Goal: Task Accomplishment & Management: Complete application form

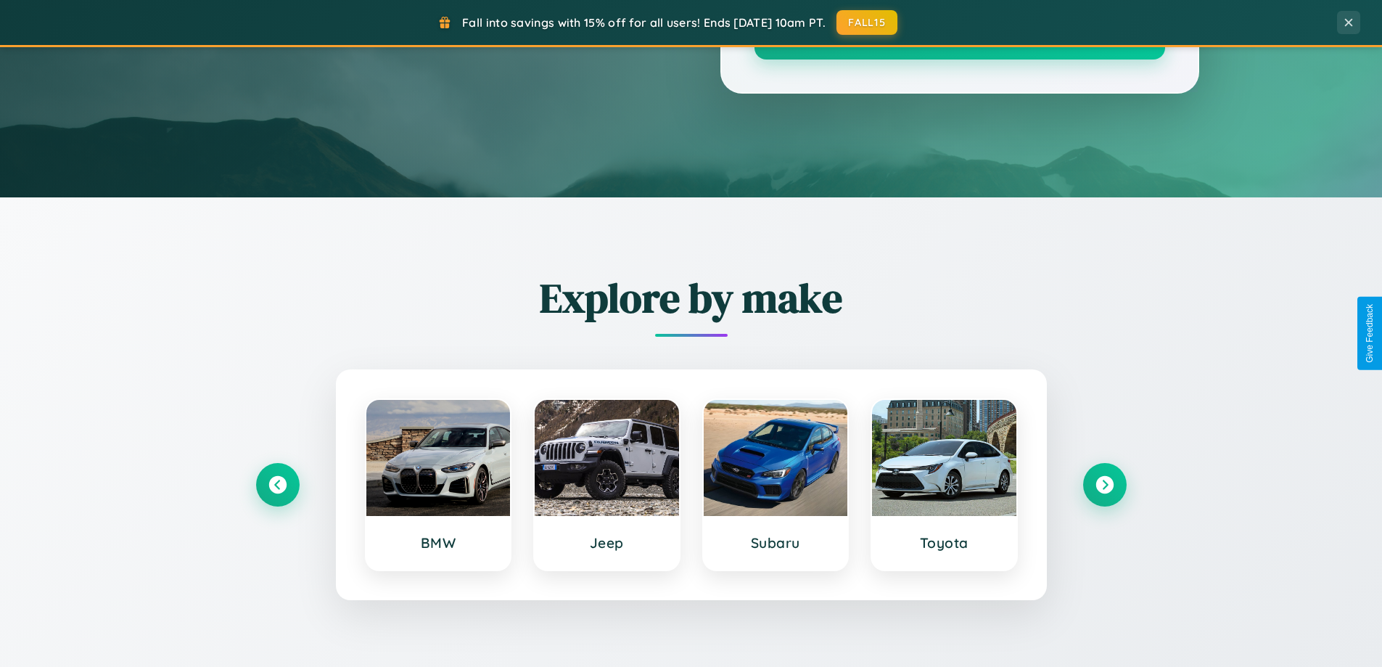
scroll to position [2791, 0]
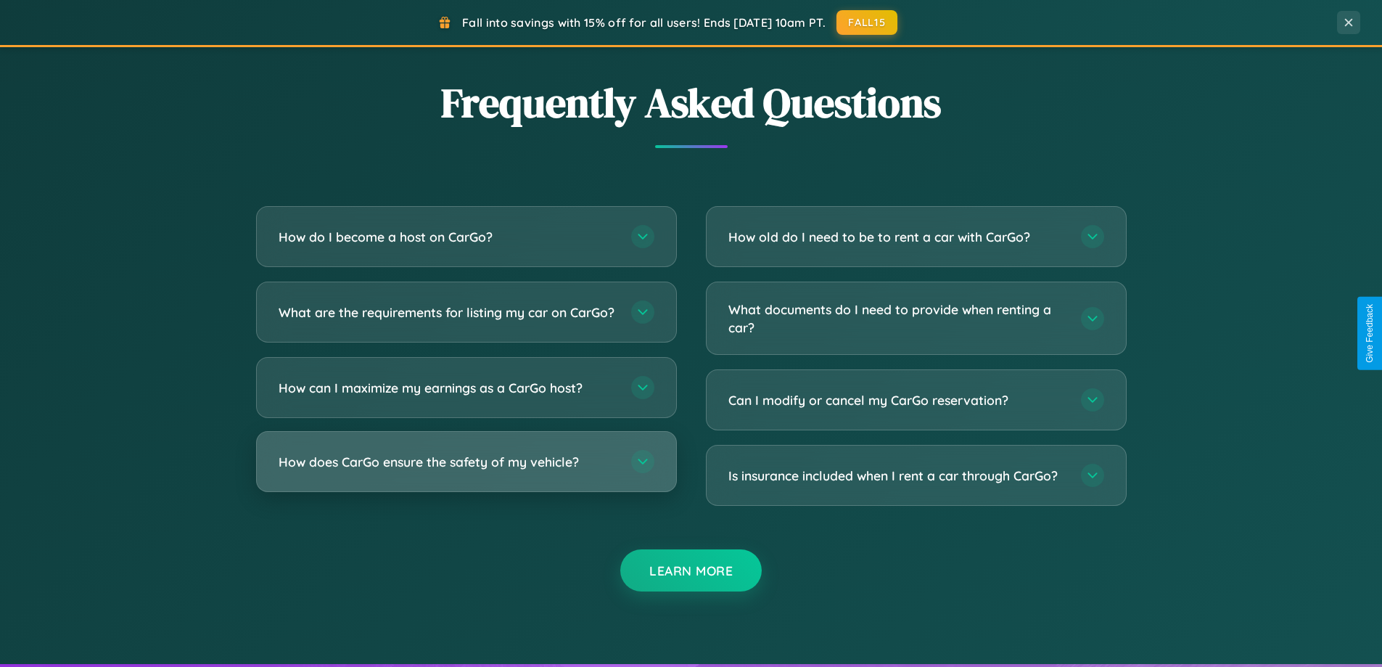
click at [466, 471] on h3 "How does CarGo ensure the safety of my vehicle?" at bounding box center [448, 462] width 338 height 18
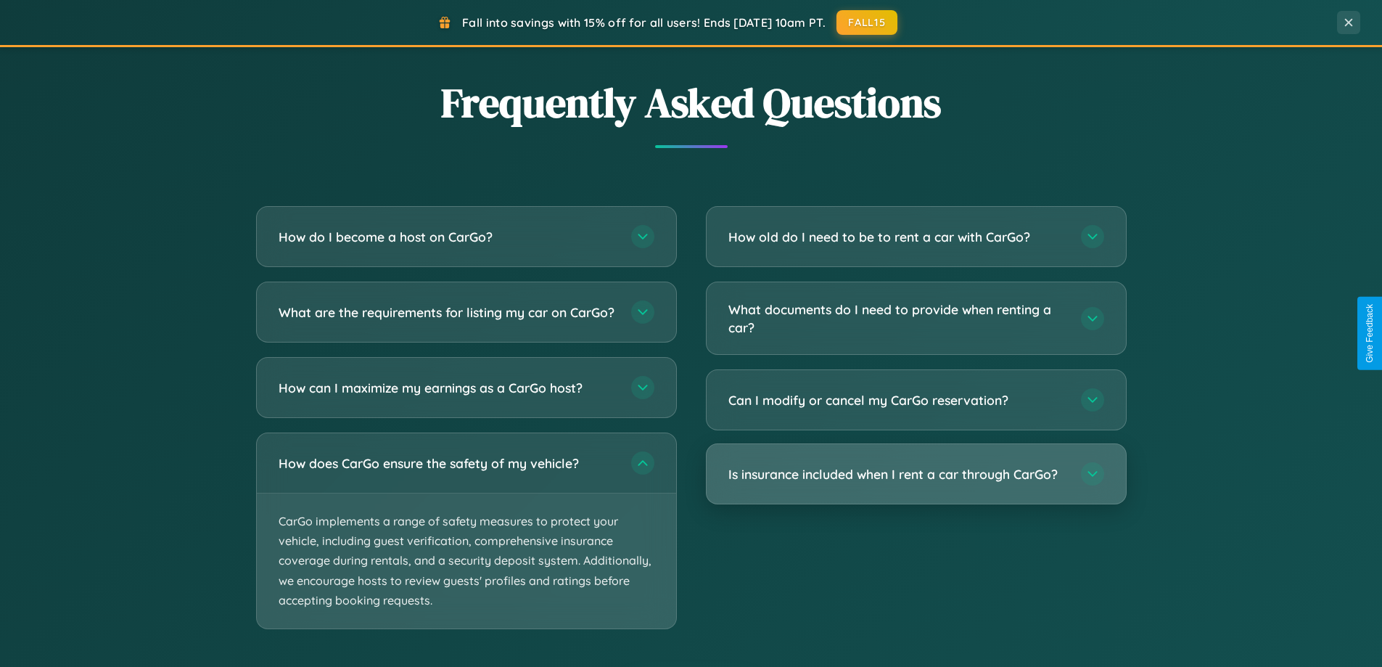
click at [915, 474] on h3 "Is insurance included when I rent a car through CarGo?" at bounding box center [897, 474] width 338 height 18
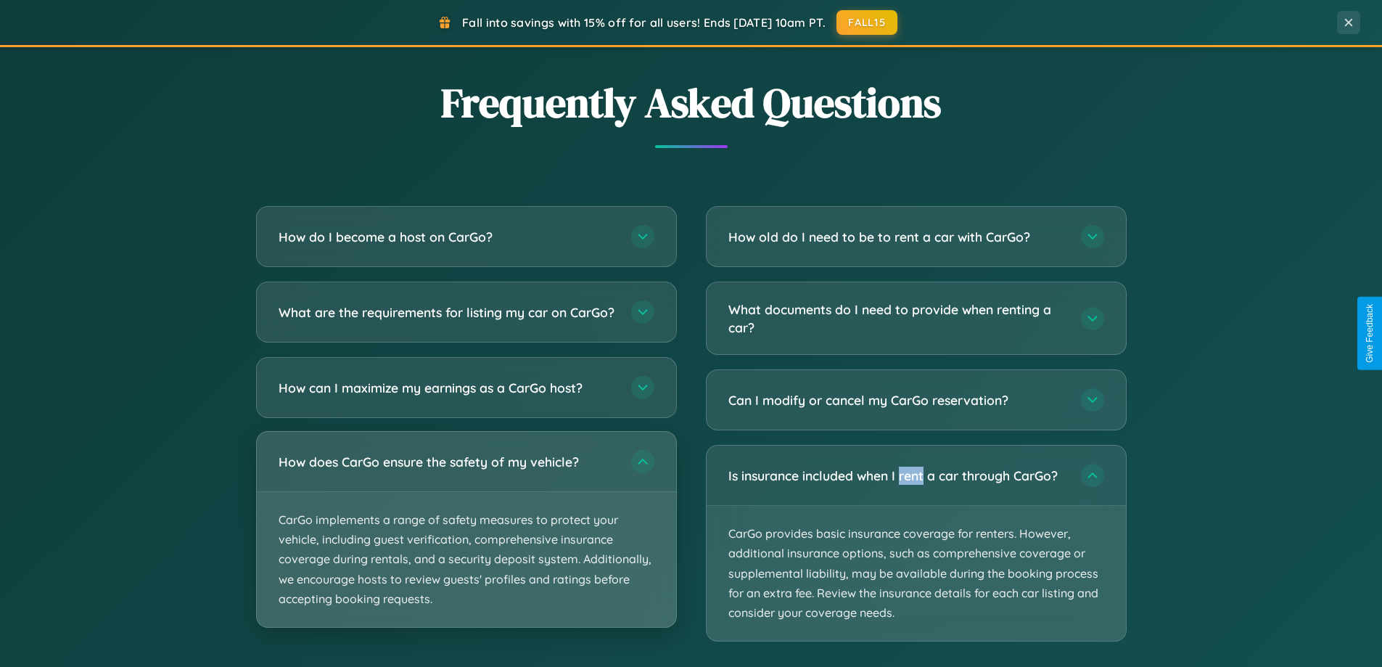
click at [466, 542] on p "CarGo implements a range of safety measures to protect your vehicle, including …" at bounding box center [466, 559] width 419 height 135
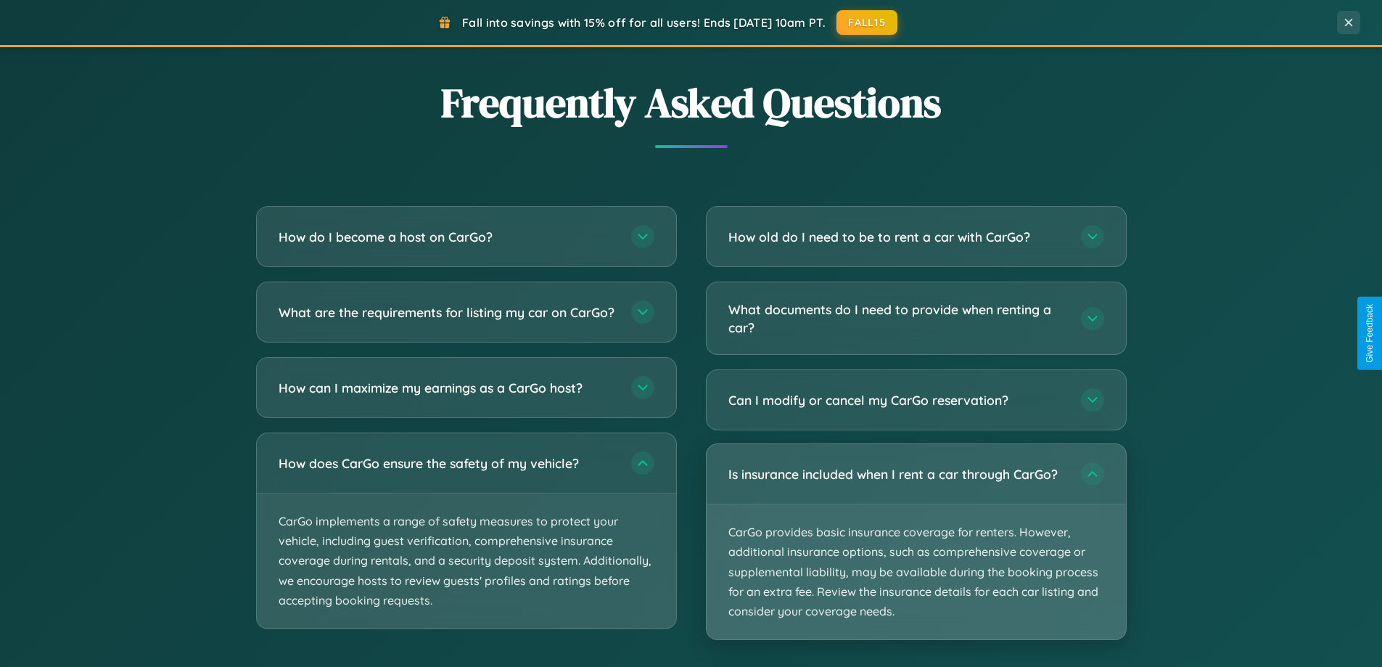
click at [915, 543] on p "CarGo provides basic insurance coverage for renters. However, additional insura…" at bounding box center [915, 571] width 419 height 135
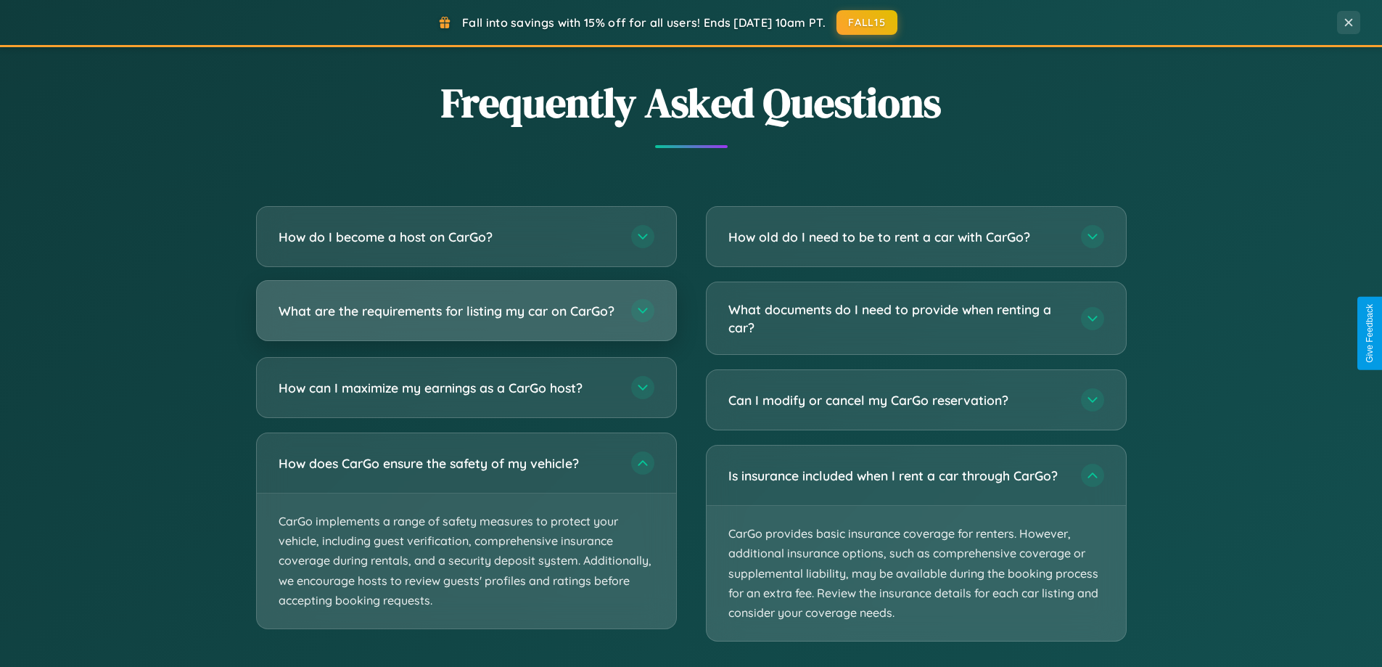
click at [466, 316] on h3 "What are the requirements for listing my car on CarGo?" at bounding box center [448, 311] width 338 height 18
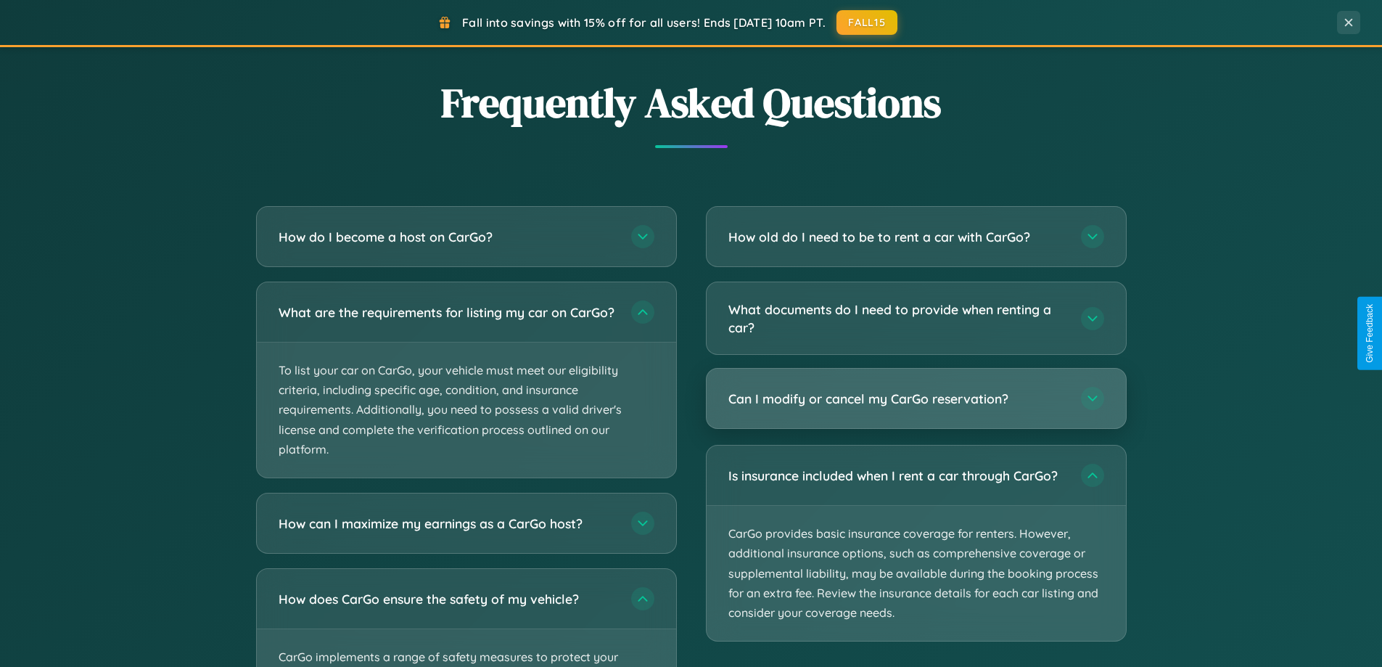
click at [915, 398] on h3 "Can I modify or cancel my CarGo reservation?" at bounding box center [897, 399] width 338 height 18
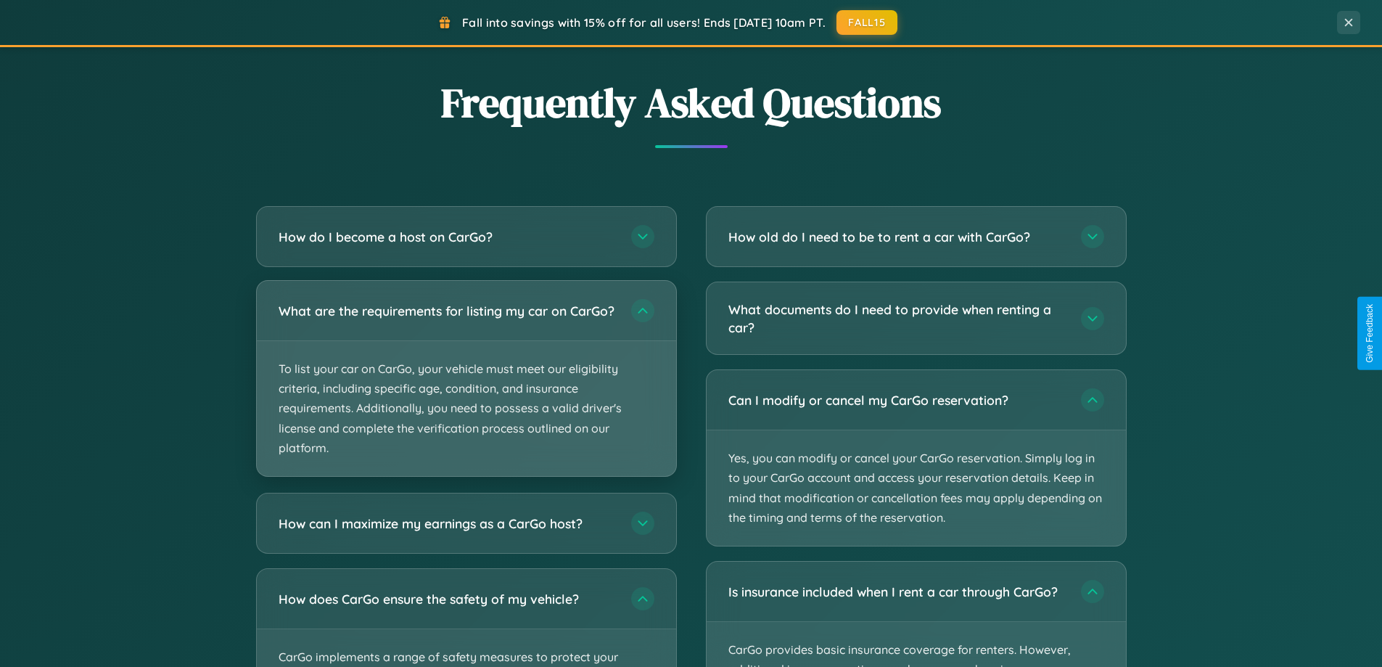
click at [466, 384] on p "To list your car on CarGo, your vehicle must meet our eligibility criteria, inc…" at bounding box center [466, 408] width 419 height 135
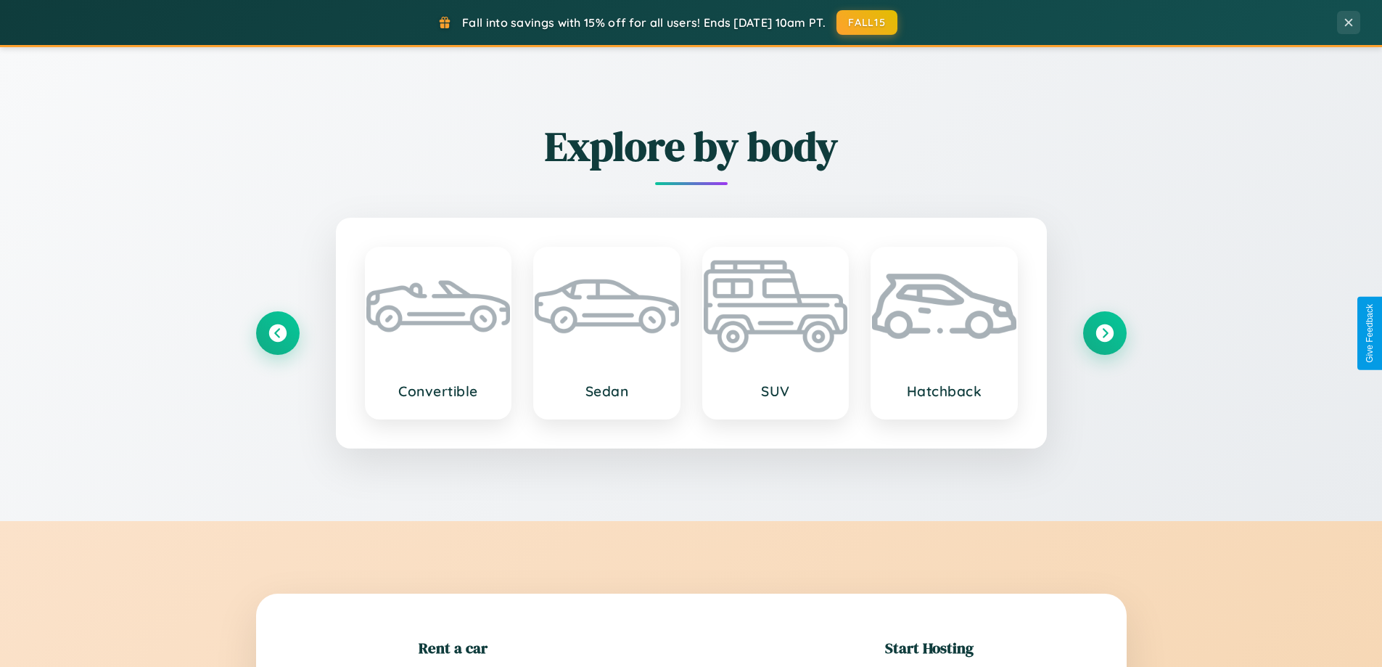
scroll to position [313, 0]
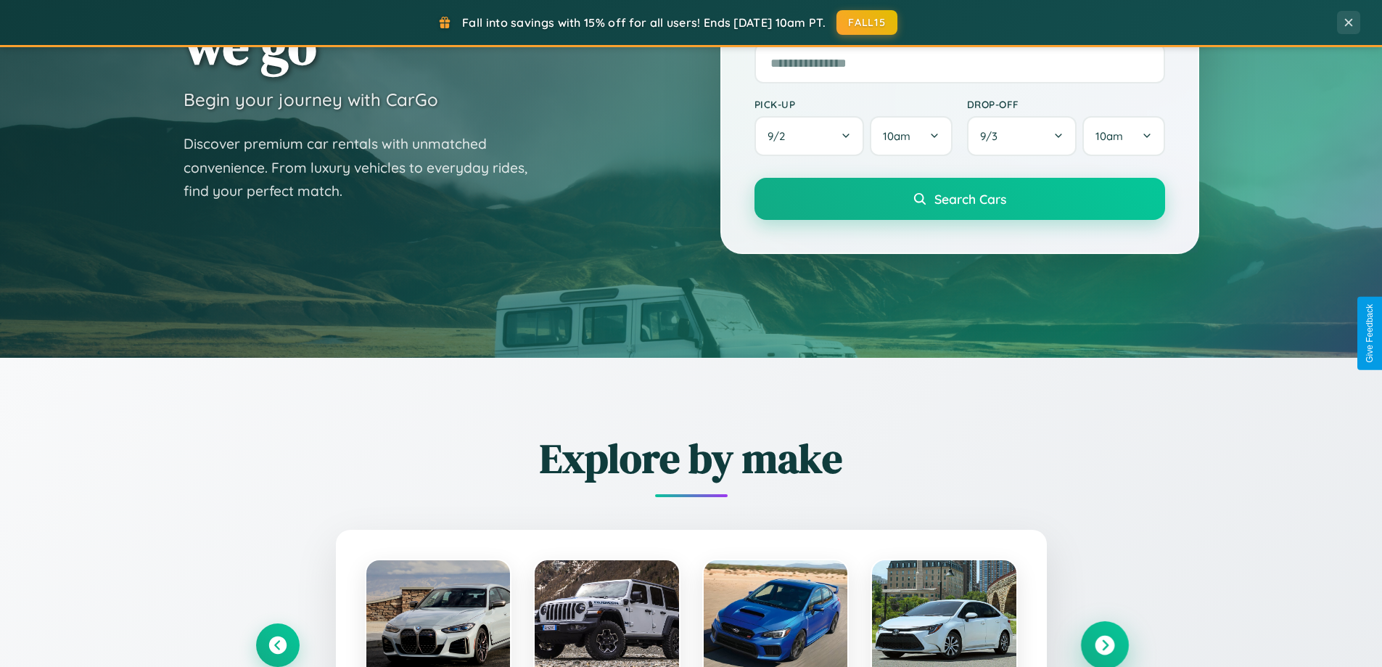
click at [1104, 645] on icon at bounding box center [1105, 645] width 20 height 20
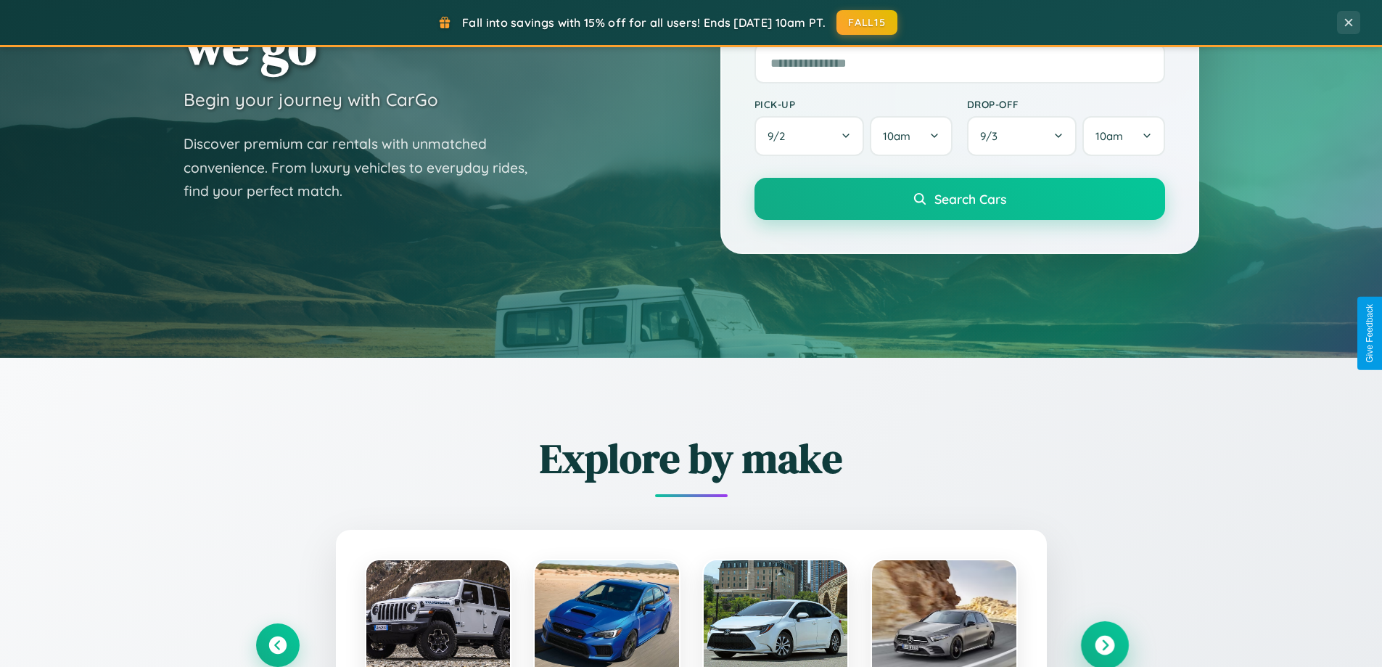
click at [1104, 643] on icon at bounding box center [1105, 645] width 20 height 20
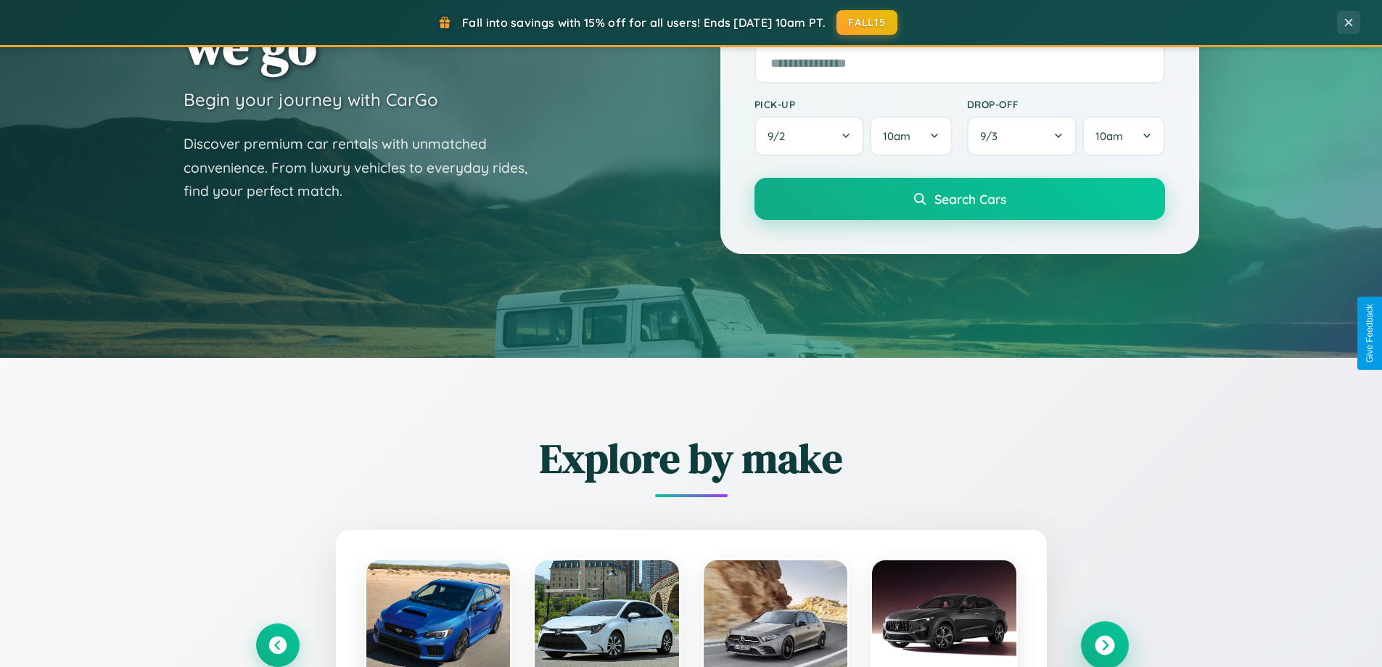
click at [1104, 643] on icon at bounding box center [1105, 645] width 20 height 20
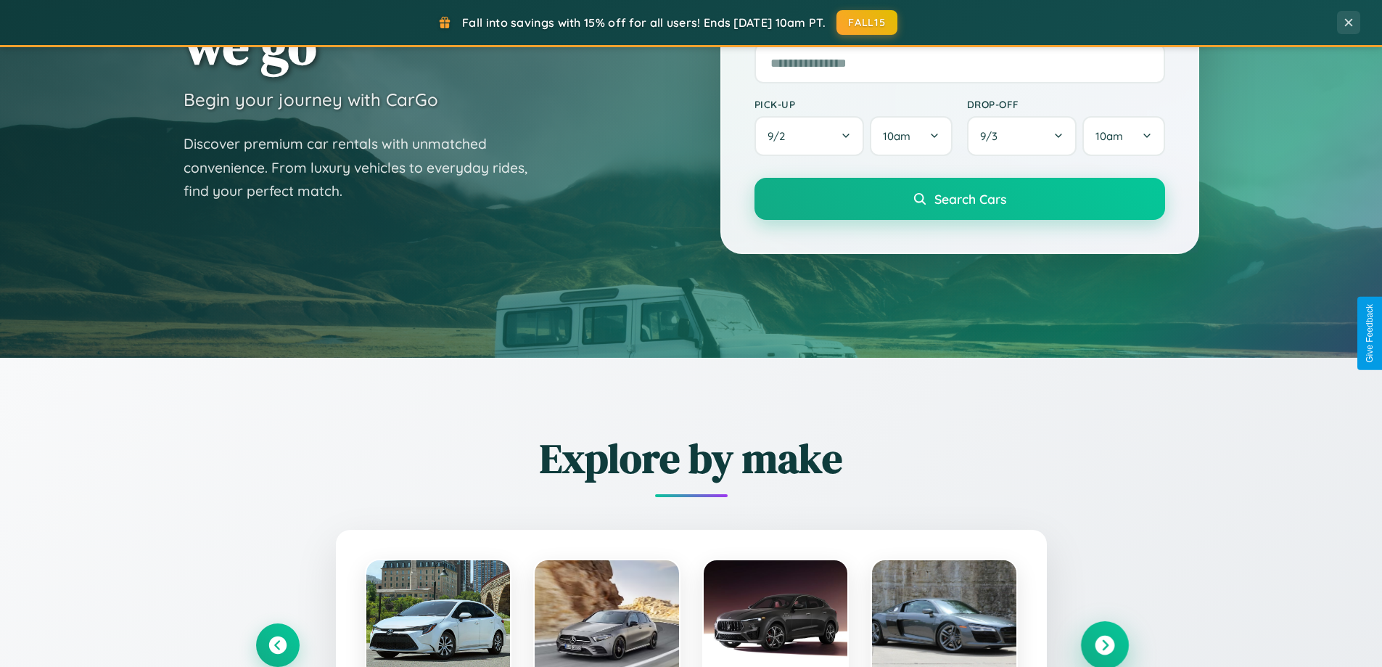
scroll to position [998, 0]
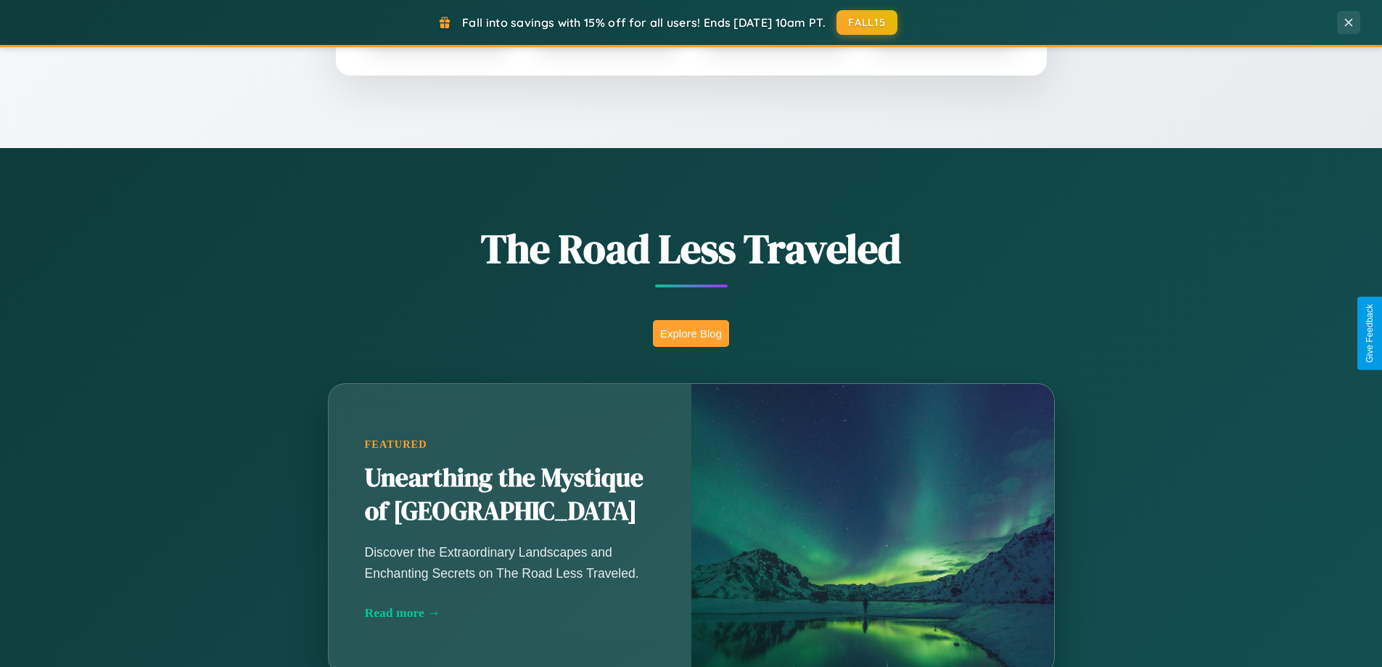
click at [691, 333] on button "Explore Blog" at bounding box center [691, 333] width 76 height 27
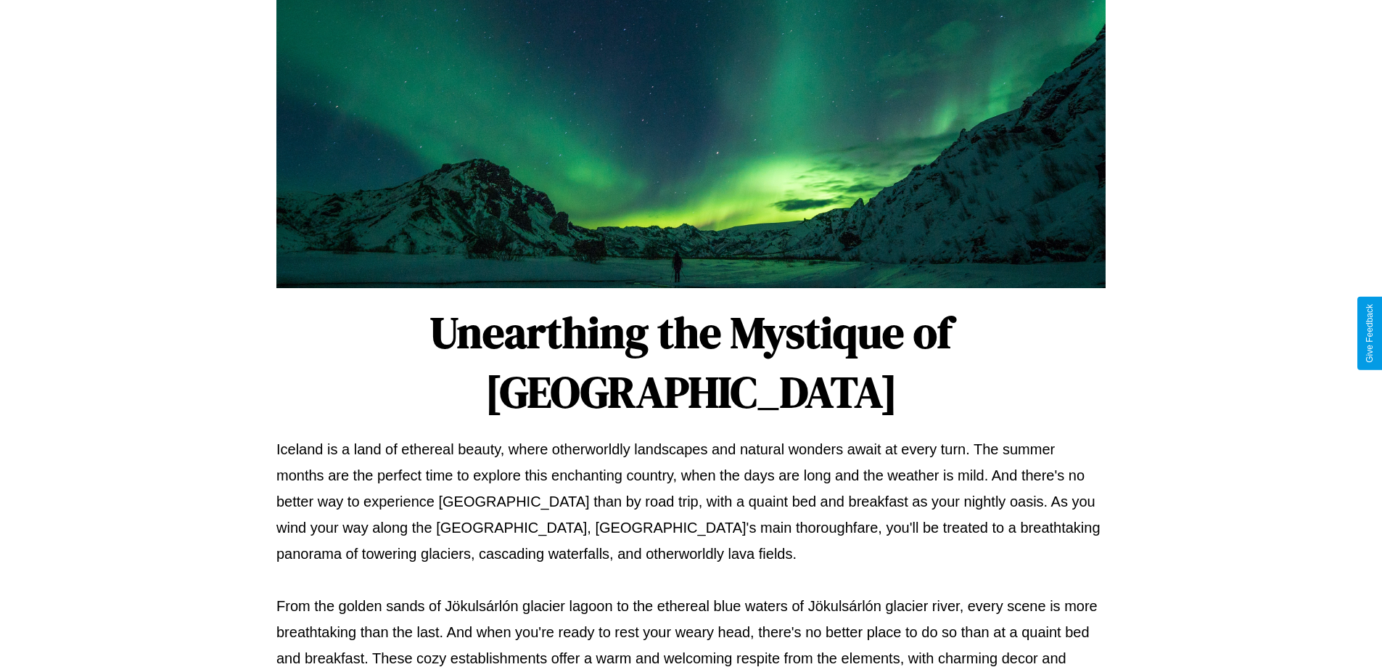
scroll to position [469, 0]
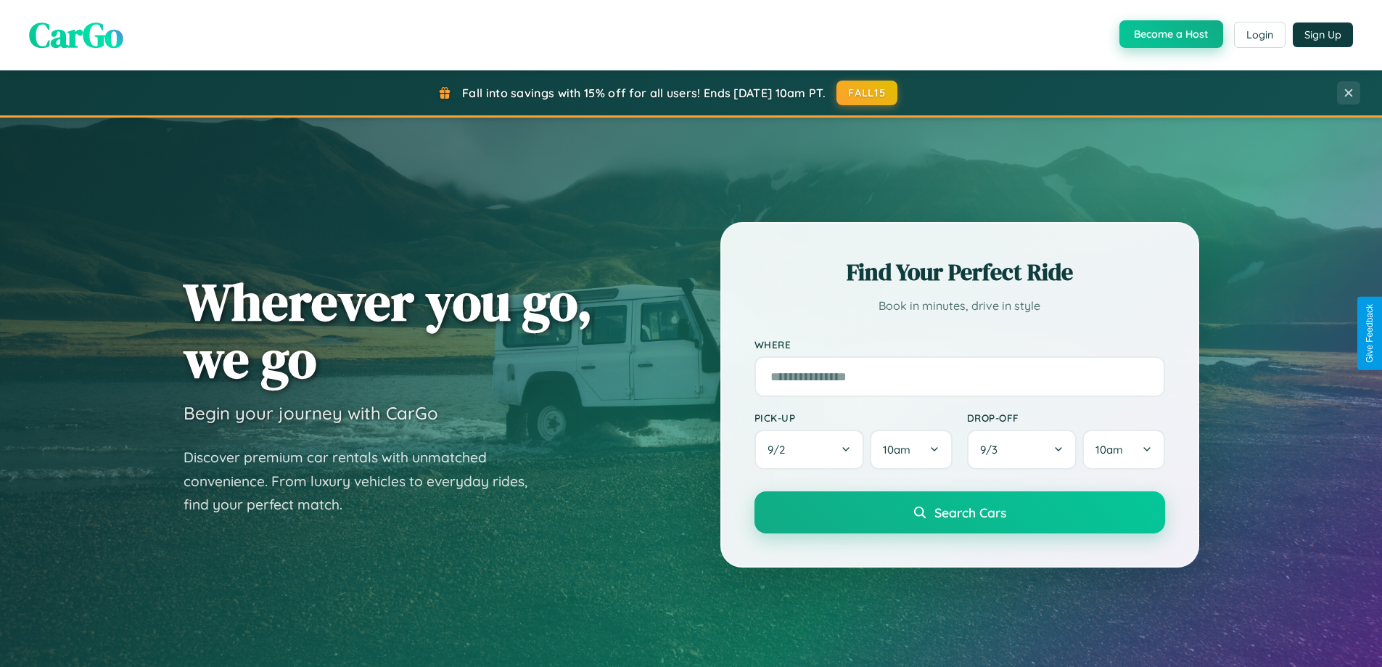
click at [1169, 34] on button "Become a Host" at bounding box center [1171, 34] width 104 height 28
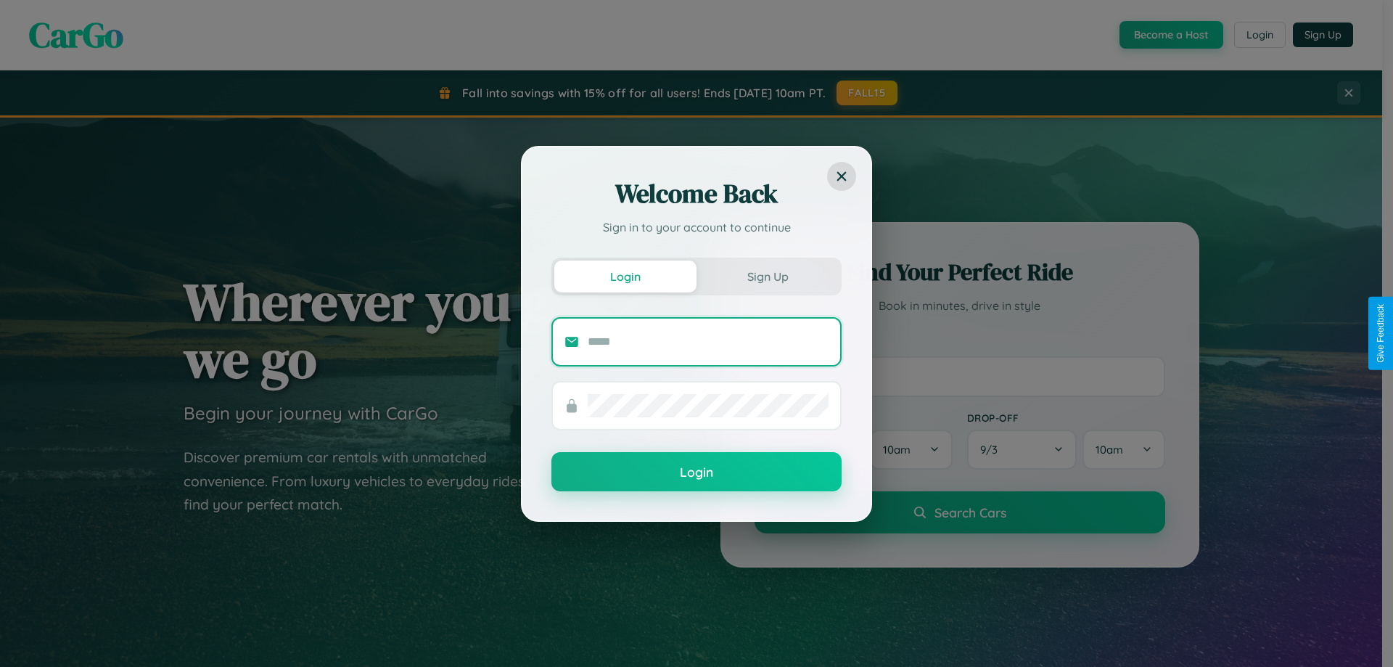
click at [708, 341] on input "text" at bounding box center [708, 341] width 241 height 23
type input "**********"
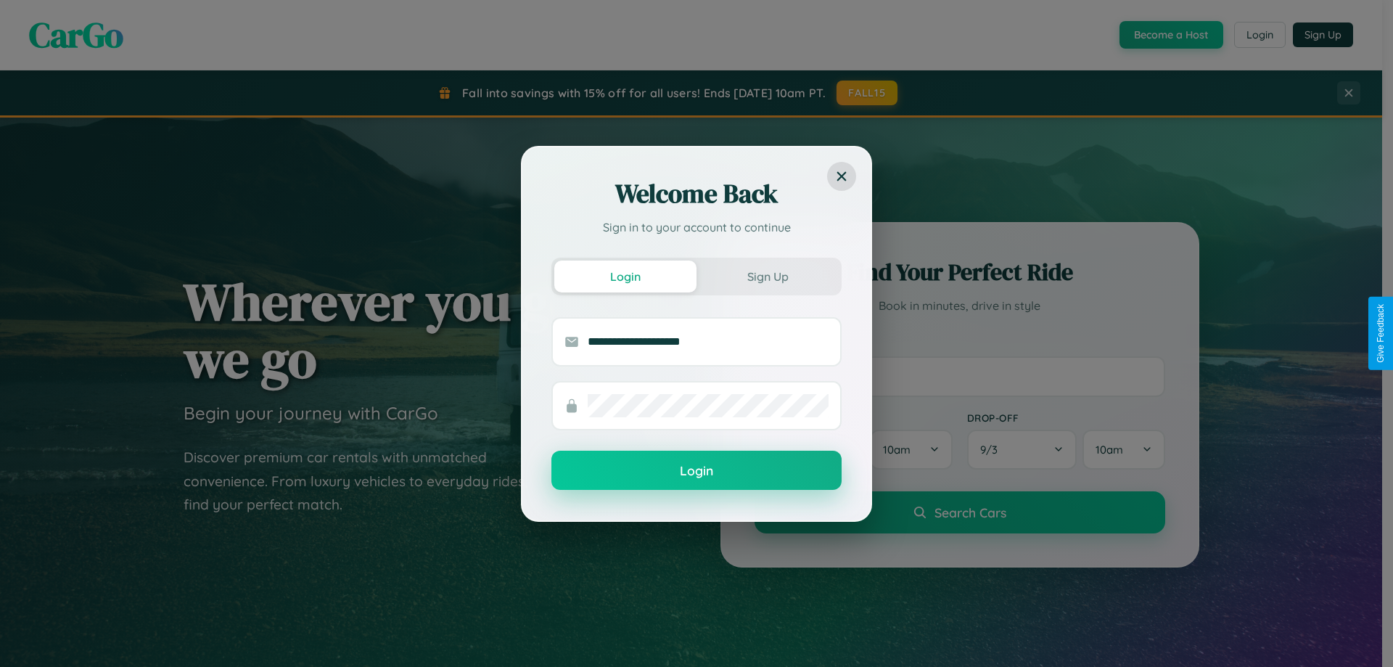
click at [696, 471] on button "Login" at bounding box center [696, 469] width 290 height 39
